Goal: Information Seeking & Learning: Learn about a topic

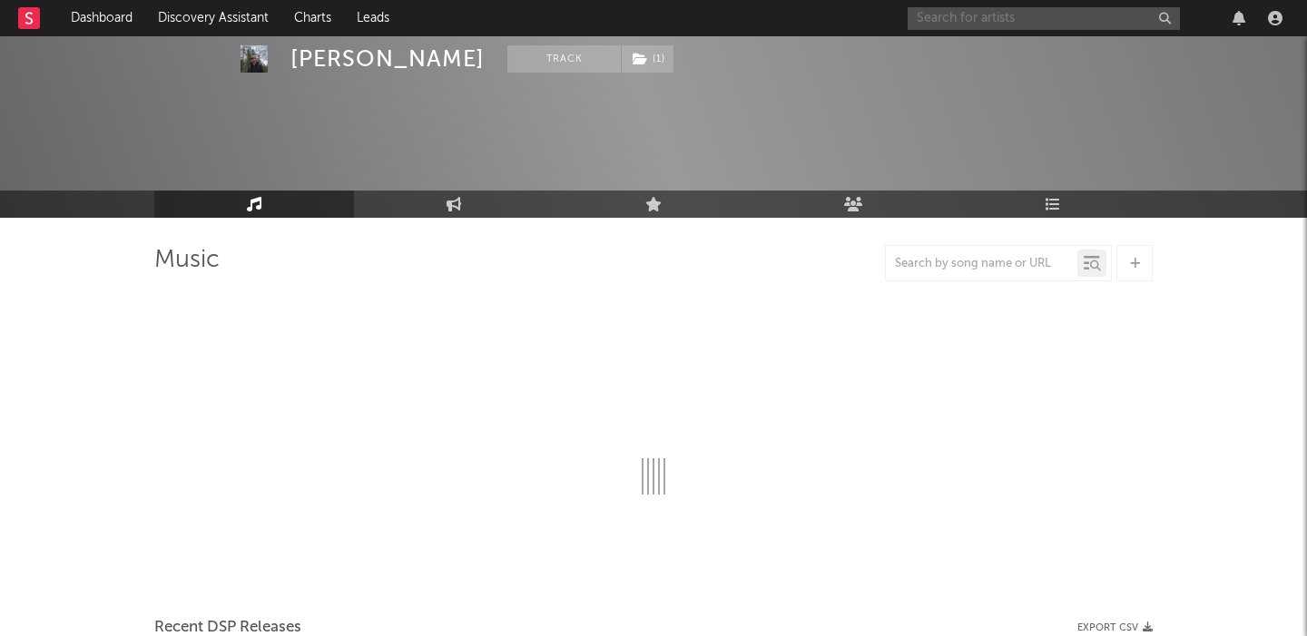
click at [958, 12] on input "text" at bounding box center [1044, 18] width 272 height 23
select select "6m"
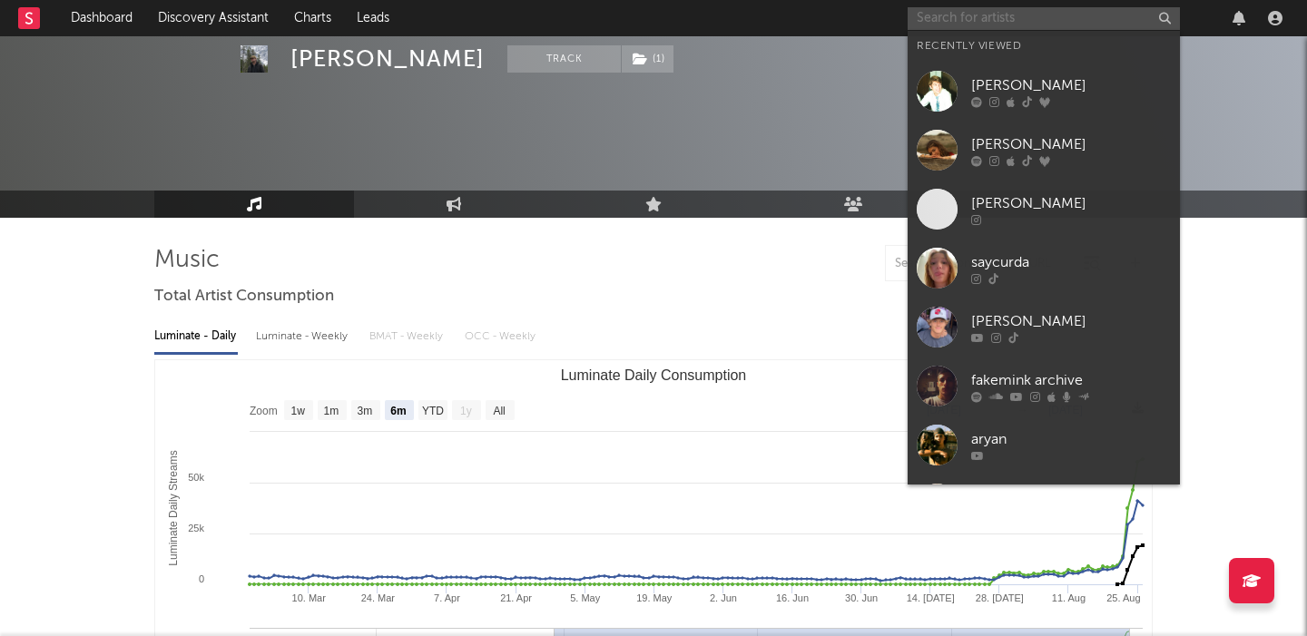
scroll to position [77, 0]
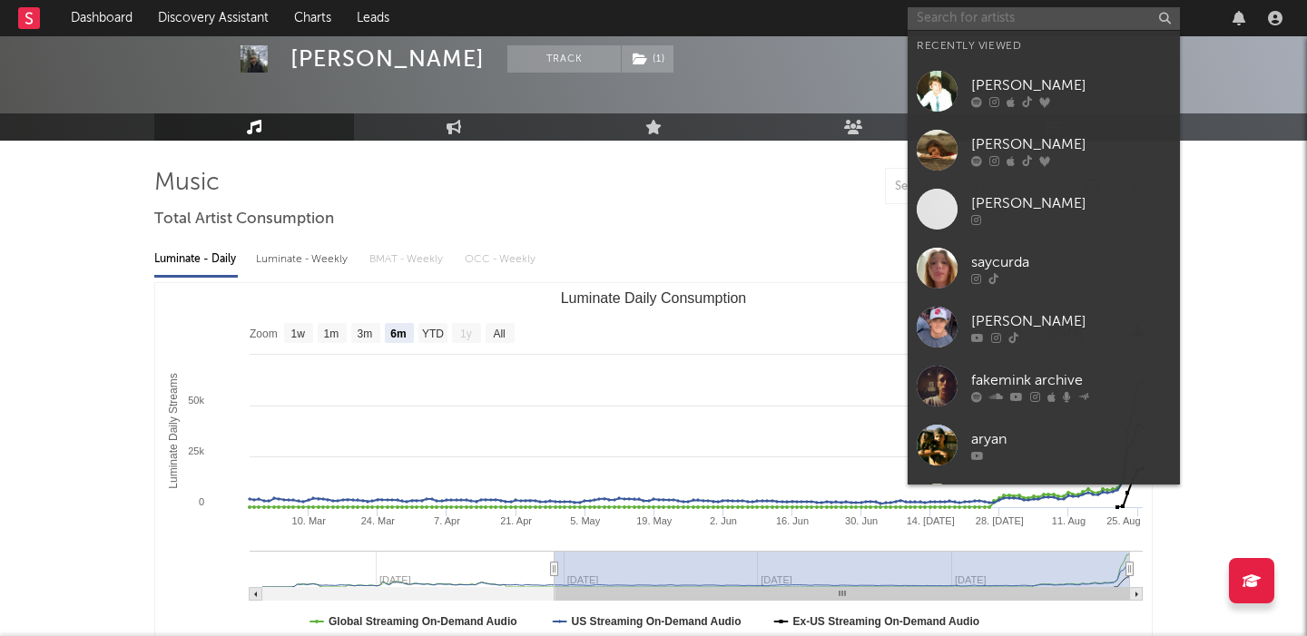
paste input "https://open.spotify.com/artist/20s0P9QLxGqKuCsGwFsp7w?si=kkh6AMyrSLy6xEUvyElQnQ"
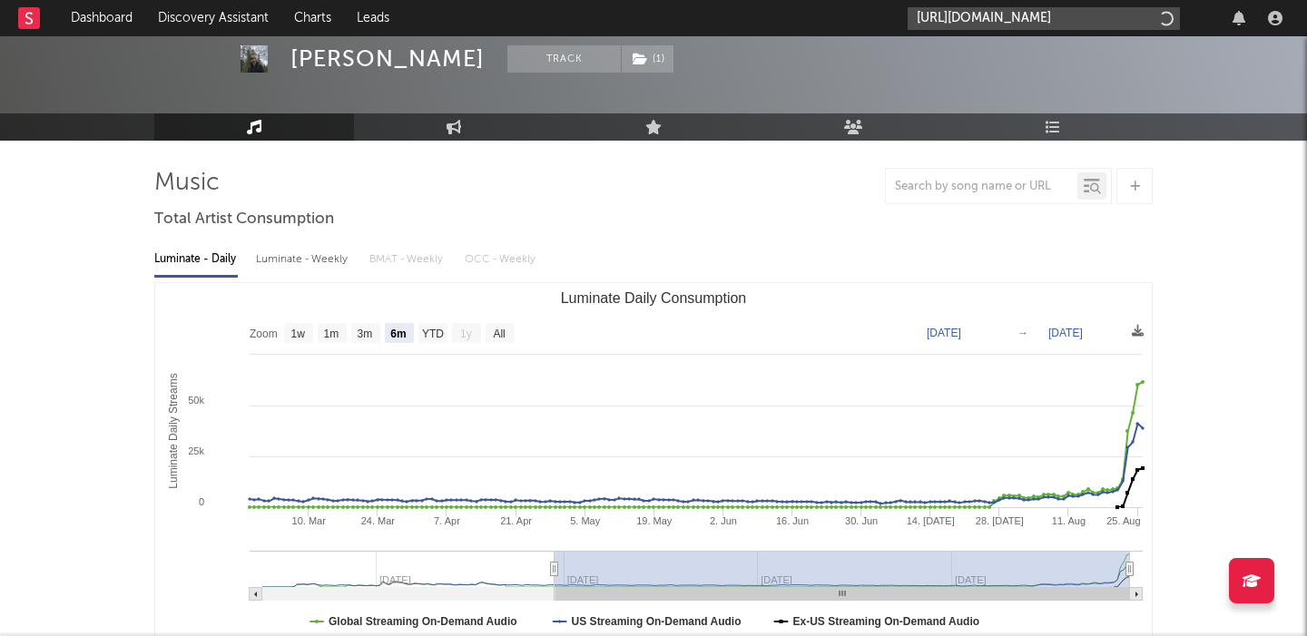
scroll to position [0, 304]
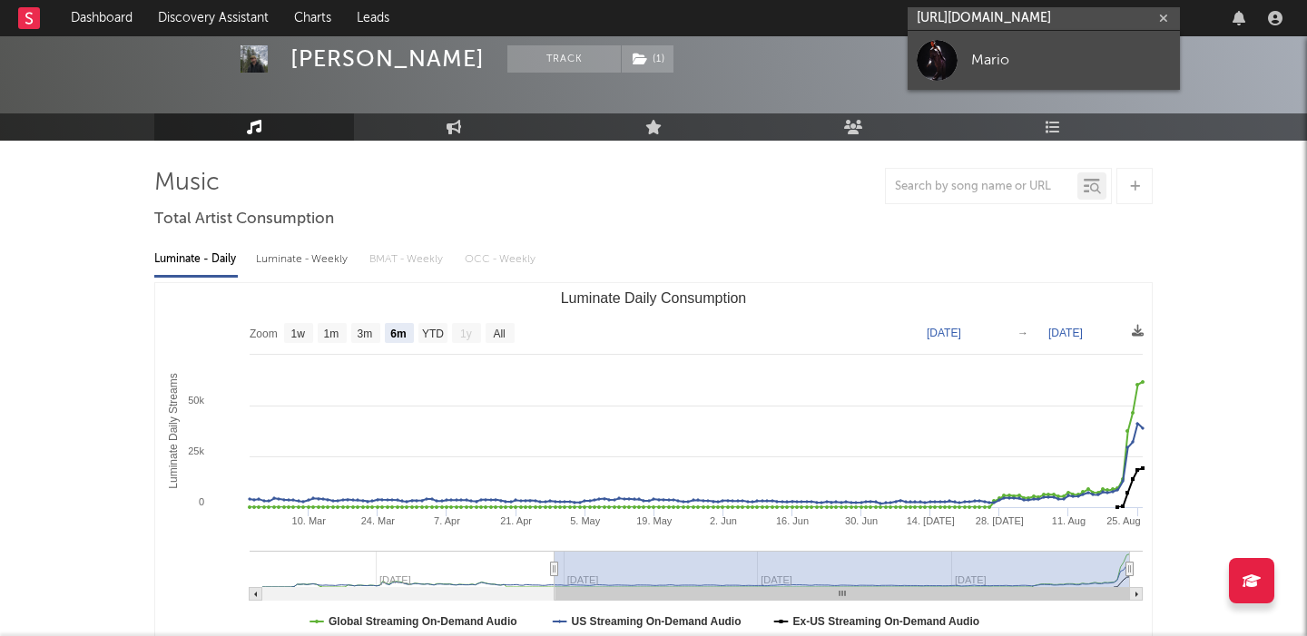
type input "https://open.spotify.com/artist/20s0P9QLxGqKuCsGwFsp7w?si=kkh6AMyrSLy6xEUvyElQnQ"
click at [959, 44] on link "Mario" at bounding box center [1044, 60] width 272 height 59
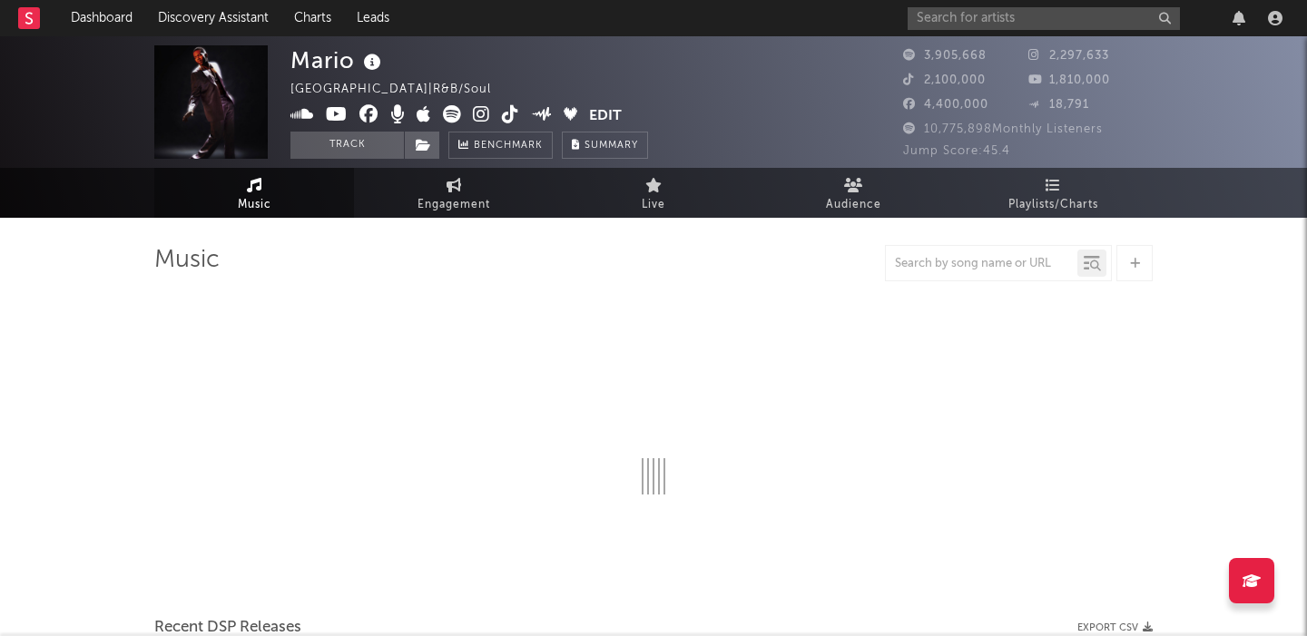
select select "6m"
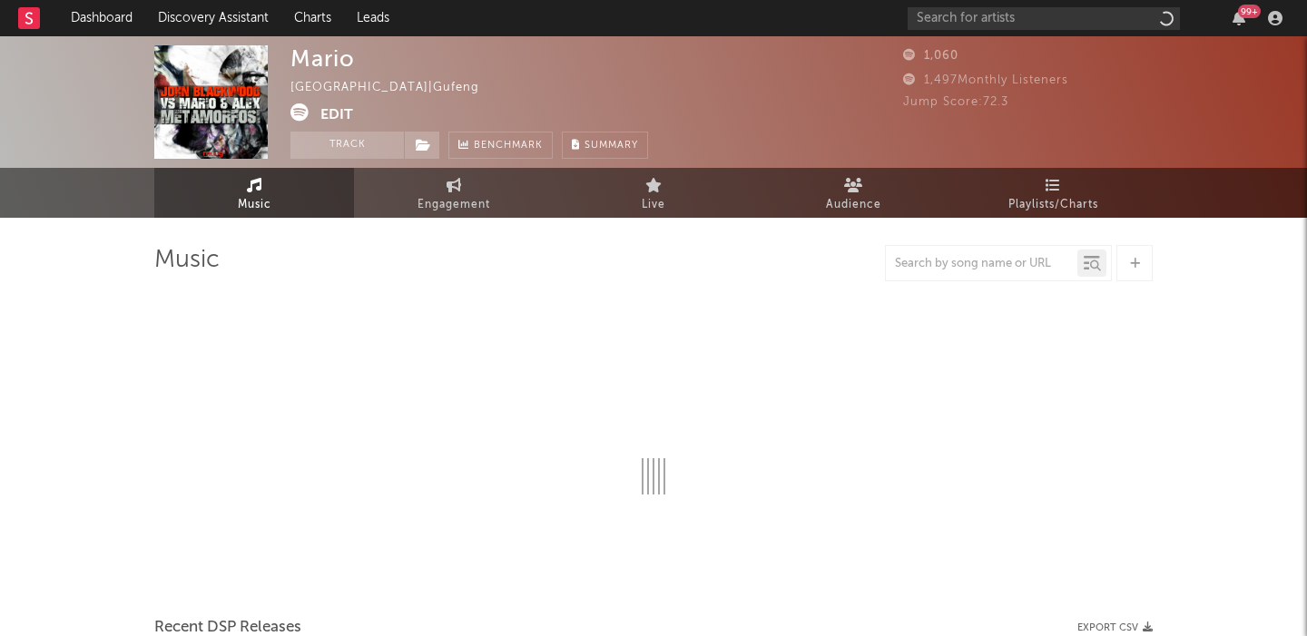
select select "1w"
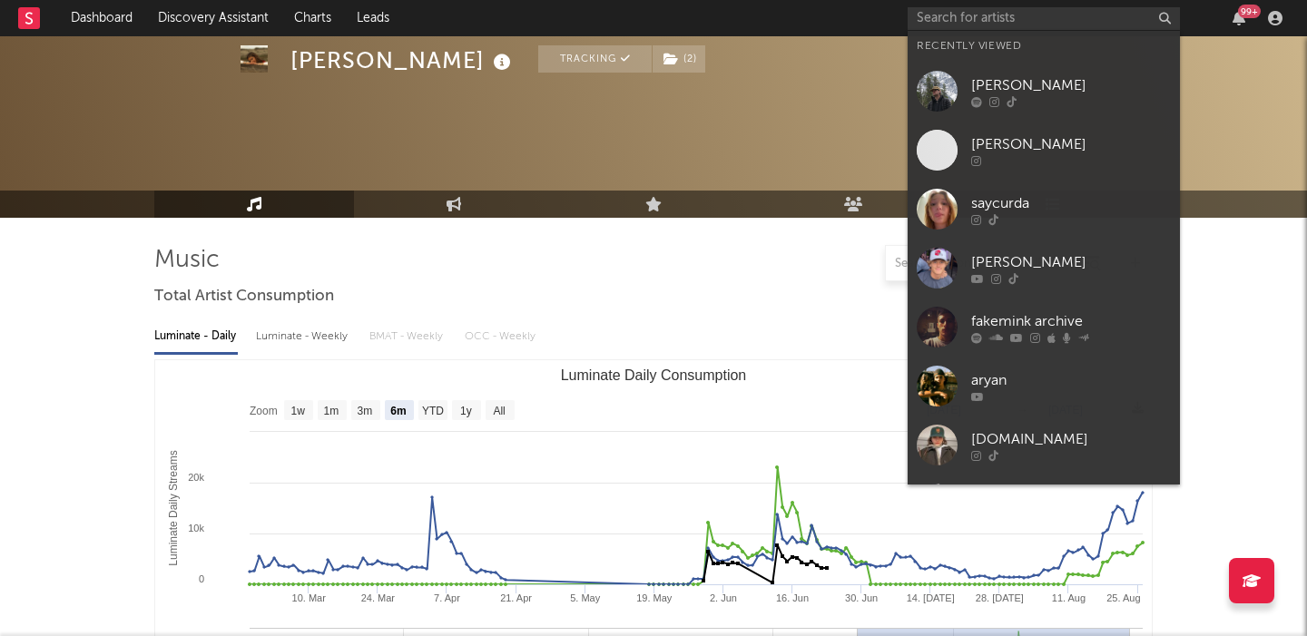
select select "6m"
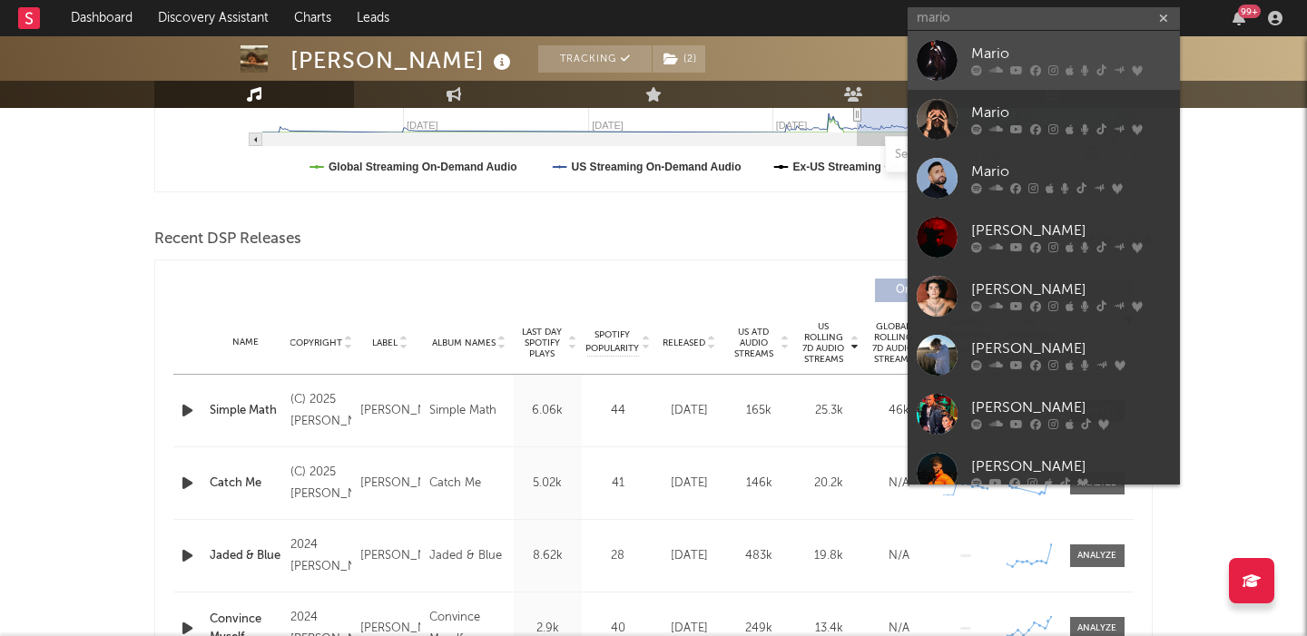
type input "mario"
click at [1029, 54] on div "Mario" at bounding box center [1071, 55] width 200 height 22
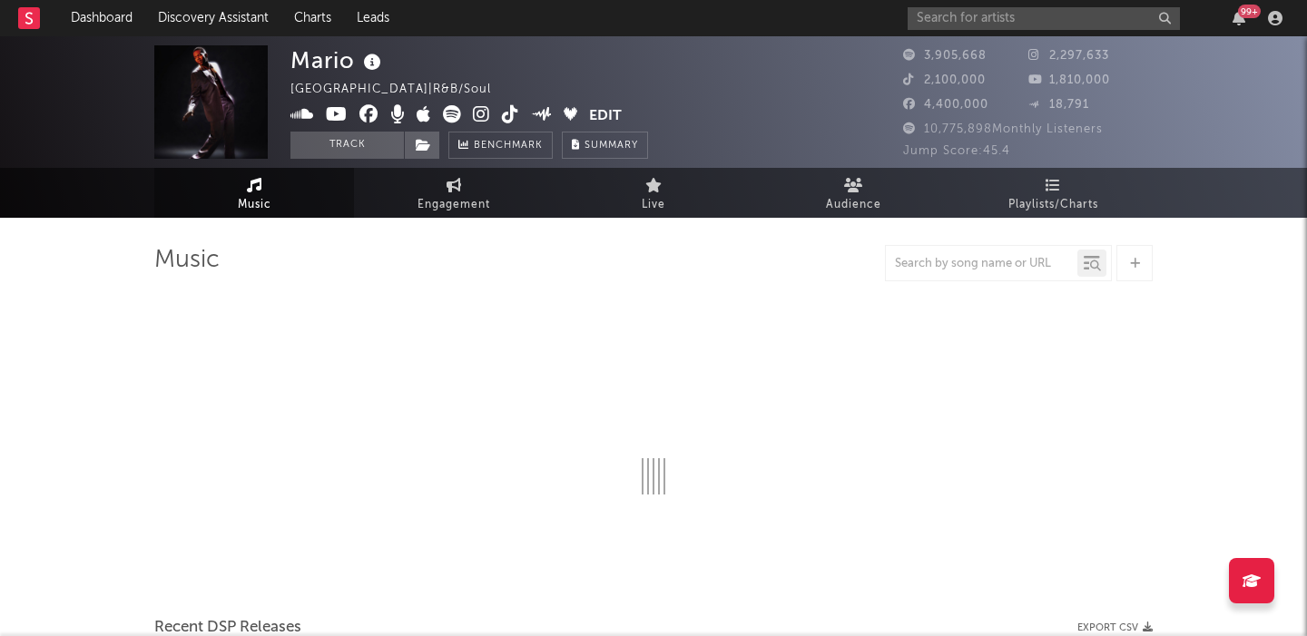
select select "6m"
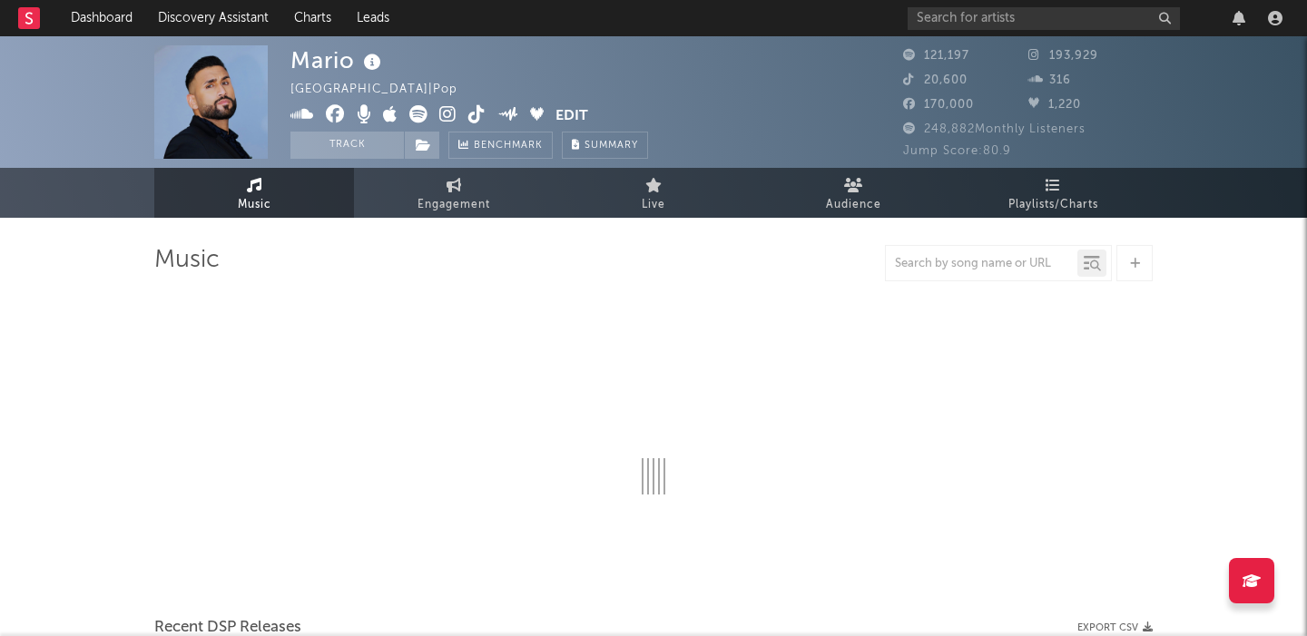
select select "6m"
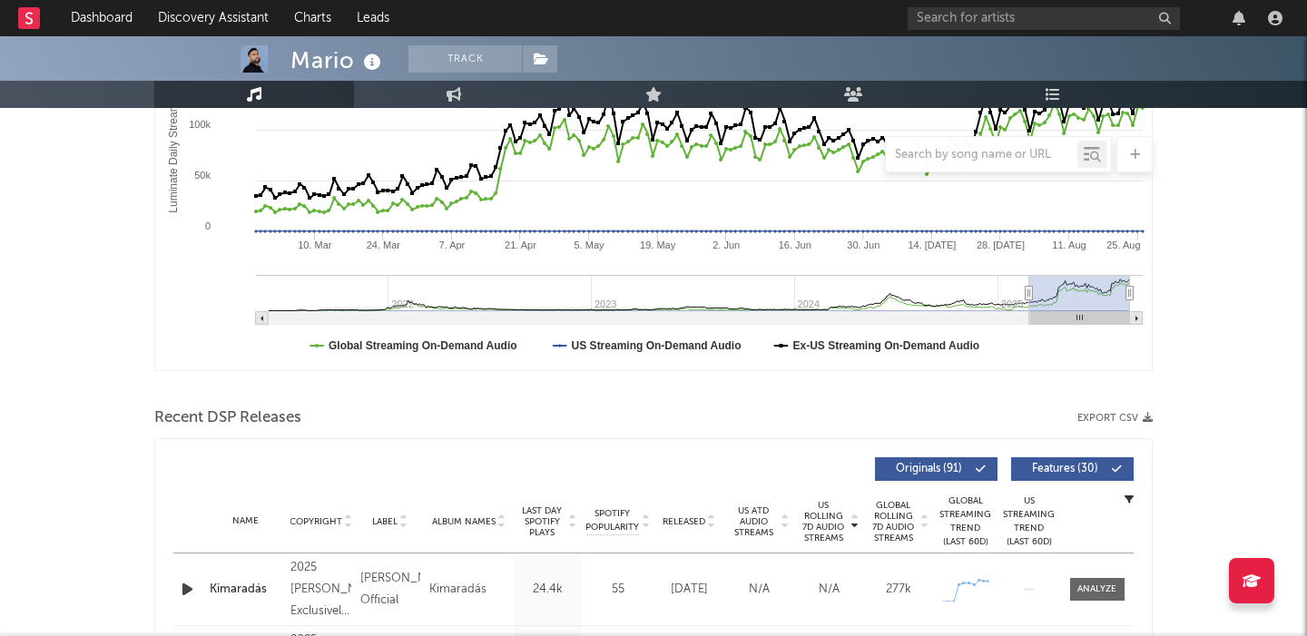
scroll to position [572, 0]
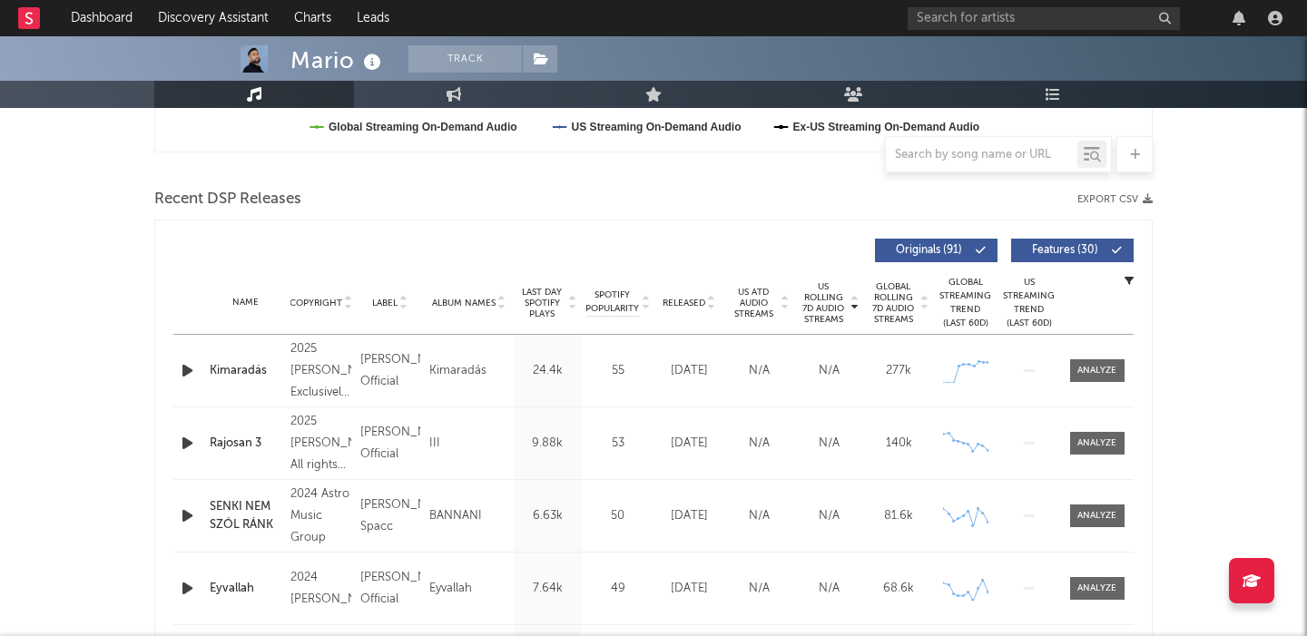
click at [1047, 239] on button "Features ( 30 )" at bounding box center [1072, 251] width 123 height 24
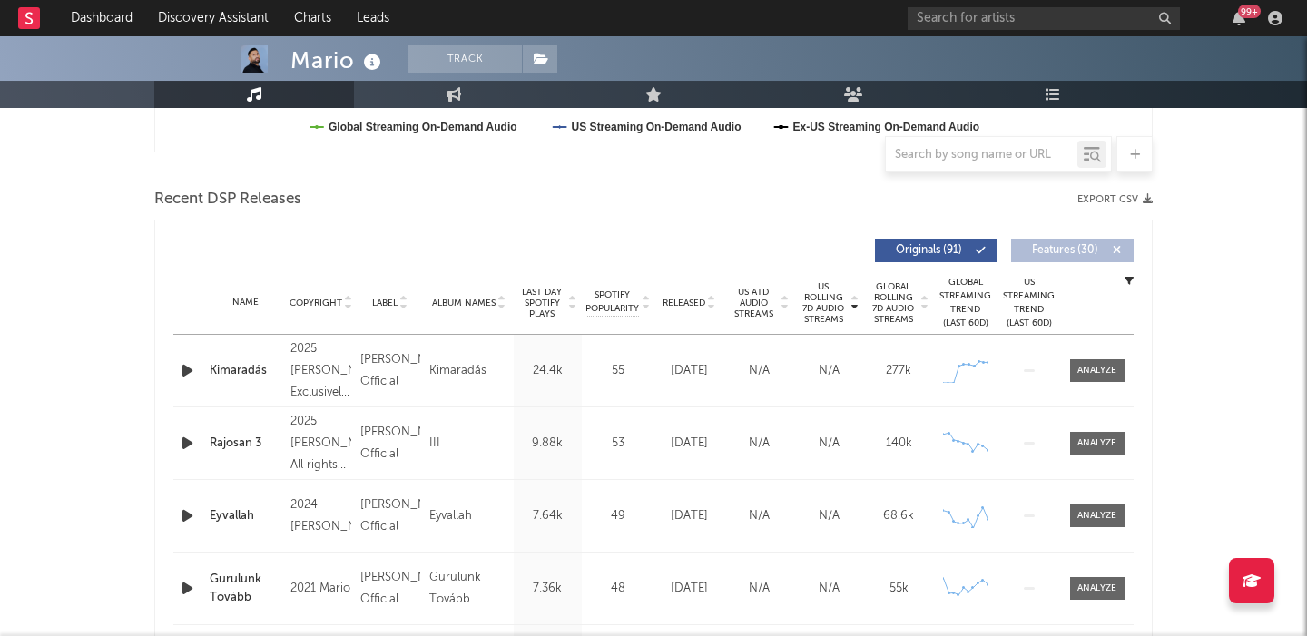
scroll to position [0, 0]
